Goal: Information Seeking & Learning: Learn about a topic

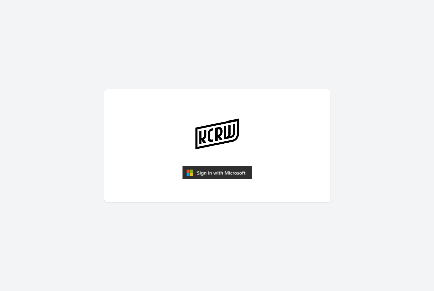
click at [218, 168] on img "submit" at bounding box center [217, 172] width 70 height 13
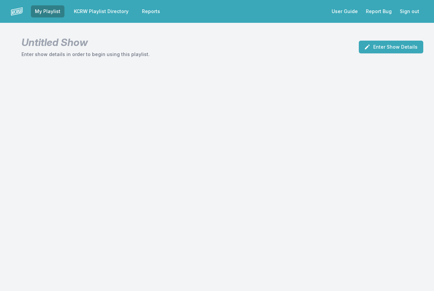
click at [112, 11] on link "KCRW Playlist Directory" at bounding box center [101, 11] width 63 height 12
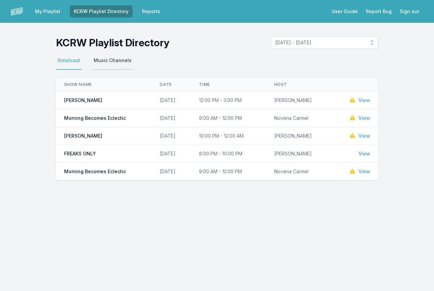
click at [103, 61] on button "Music Channels" at bounding box center [112, 63] width 41 height 13
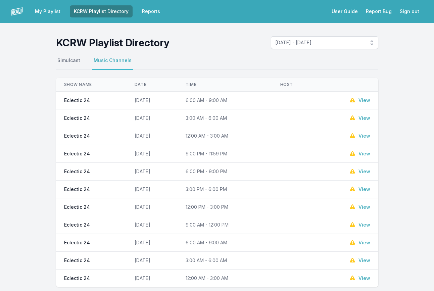
click at [364, 102] on link "View" at bounding box center [364, 100] width 12 height 7
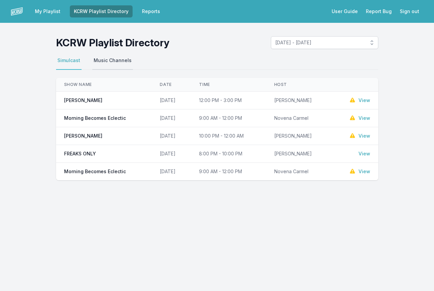
click at [118, 60] on button "Music Channels" at bounding box center [112, 63] width 41 height 13
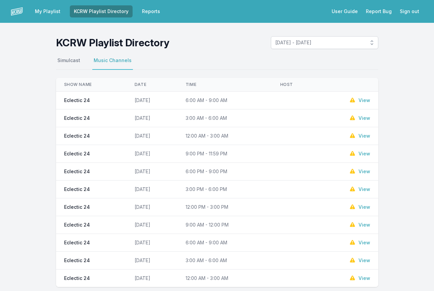
click at [364, 121] on link "View" at bounding box center [364, 118] width 12 height 7
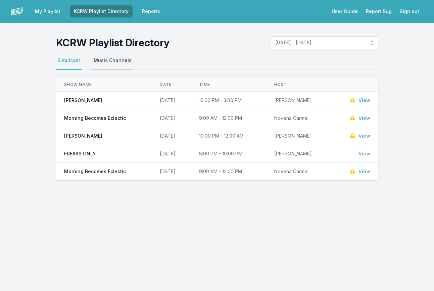
click at [119, 59] on button "Music Channels" at bounding box center [112, 63] width 41 height 13
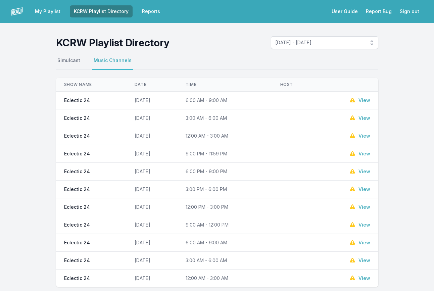
click at [366, 155] on link "View" at bounding box center [364, 153] width 12 height 7
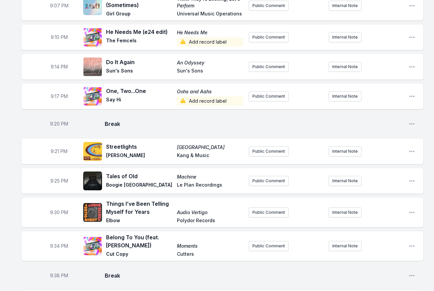
scroll to position [164, 0]
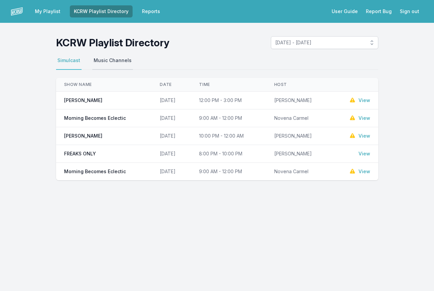
click at [118, 59] on button "Music Channels" at bounding box center [112, 63] width 41 height 13
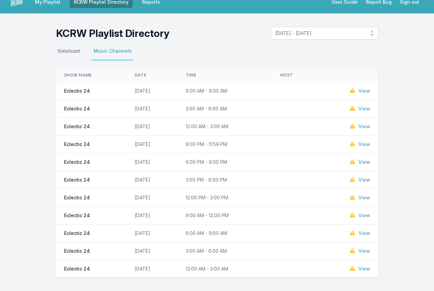
scroll to position [9, 0]
click at [364, 125] on link "View" at bounding box center [364, 126] width 12 height 7
